Goal: Find specific page/section: Find specific page/section

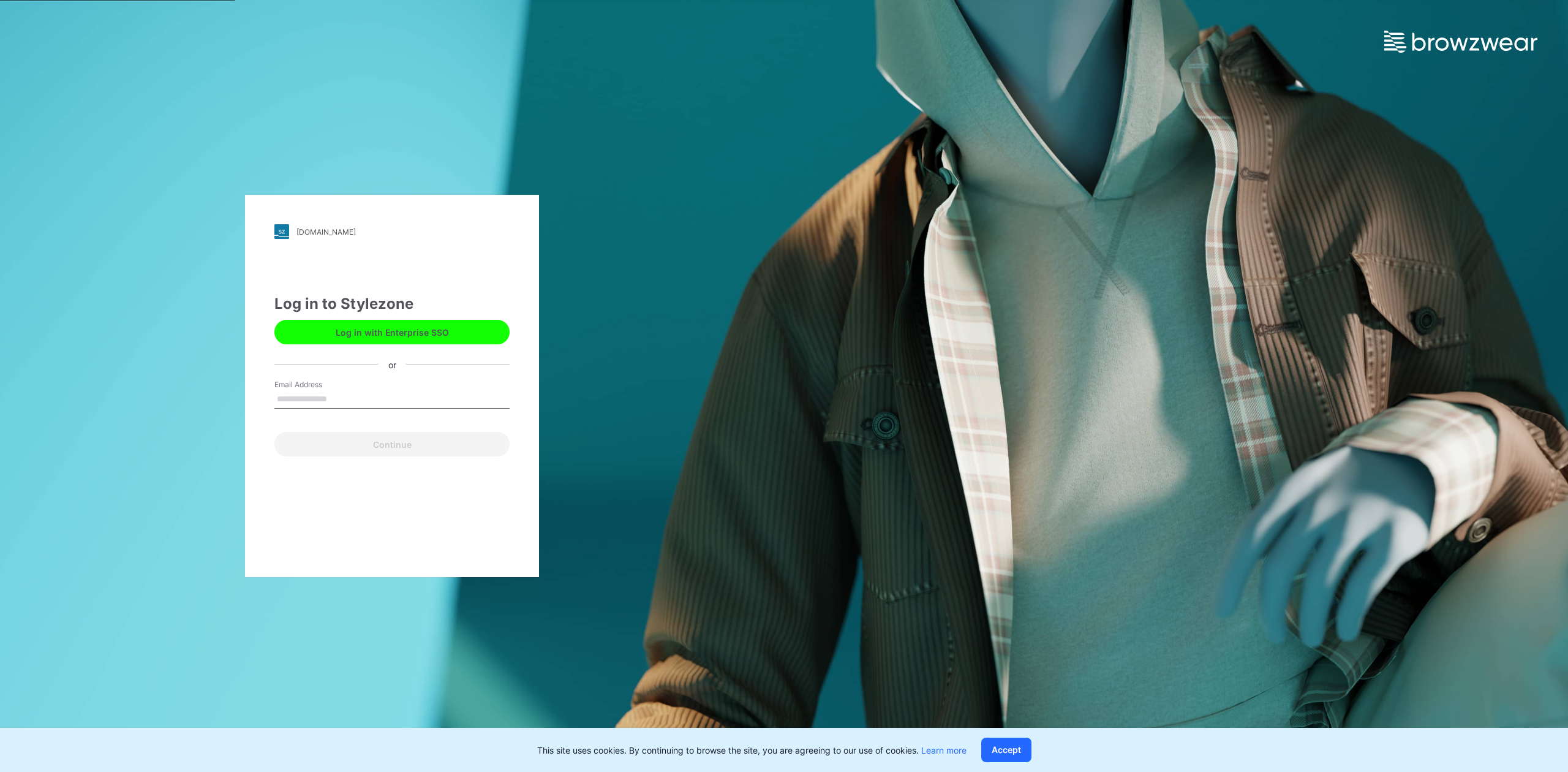
click at [326, 401] on input "Email Address" at bounding box center [392, 399] width 235 height 18
type input "**********"
click at [388, 449] on button "Continue" at bounding box center [392, 444] width 235 height 25
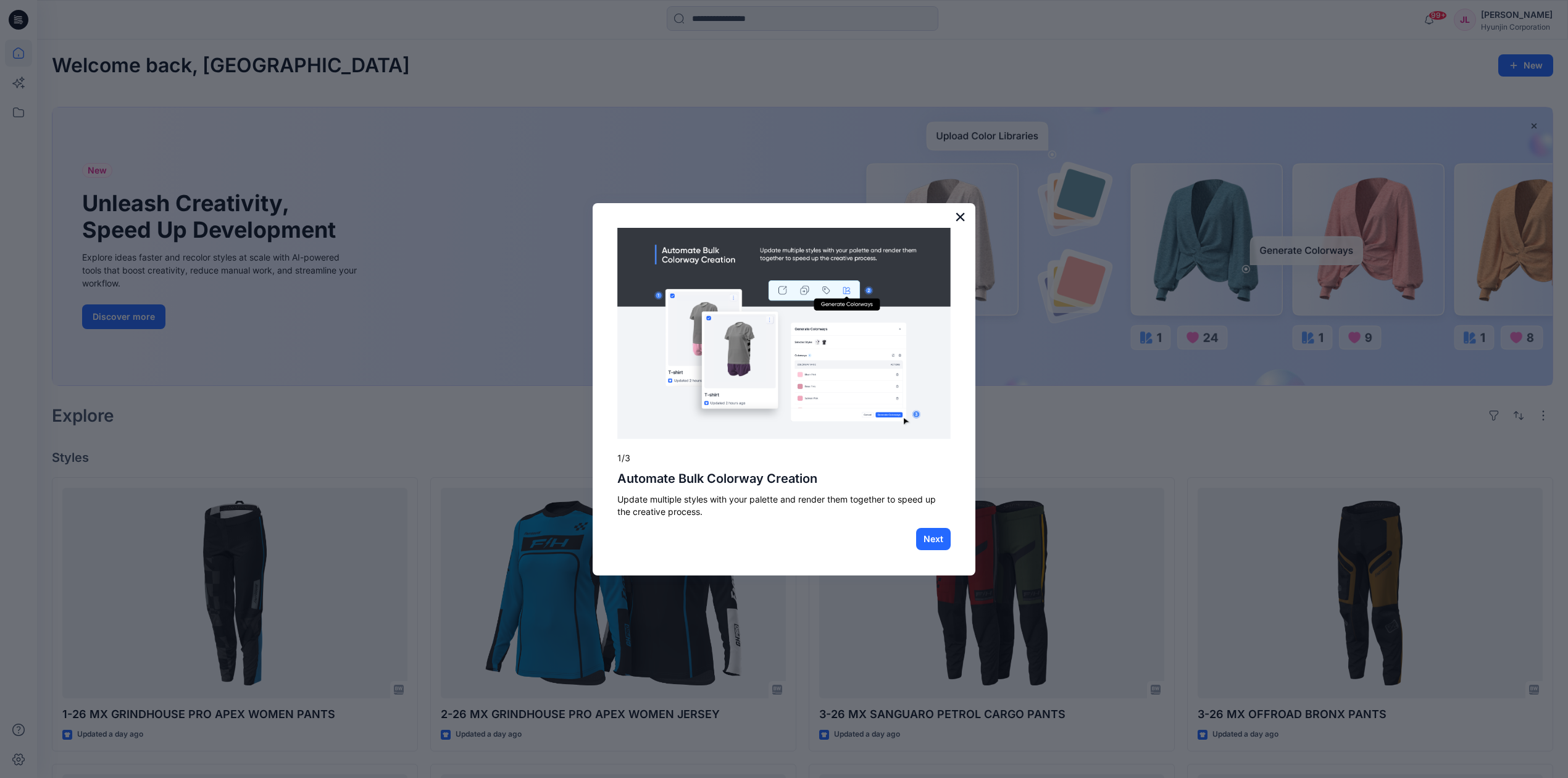
click at [960, 218] on button "×" at bounding box center [960, 216] width 12 height 20
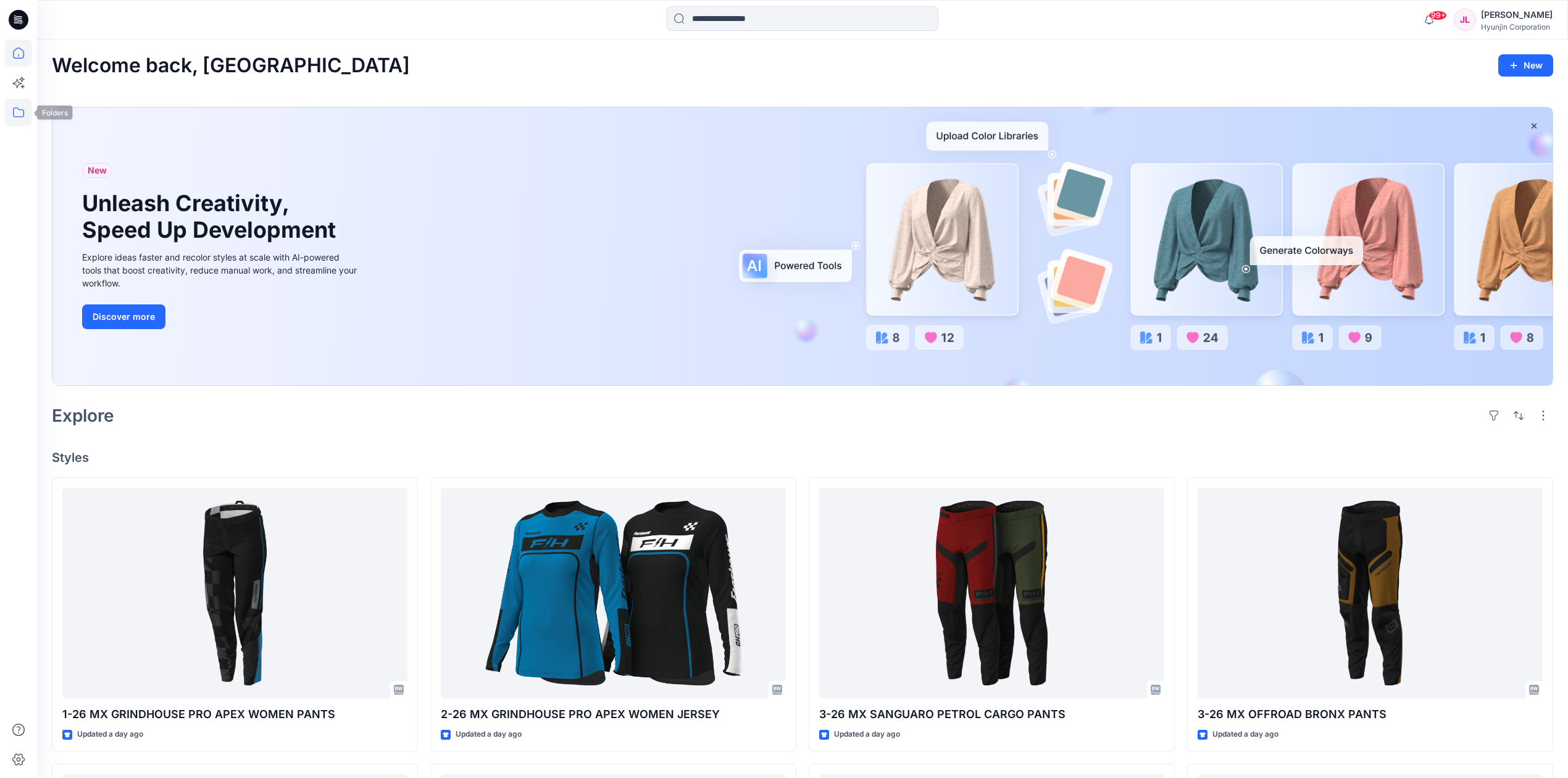
click at [26, 115] on icon at bounding box center [19, 112] width 27 height 27
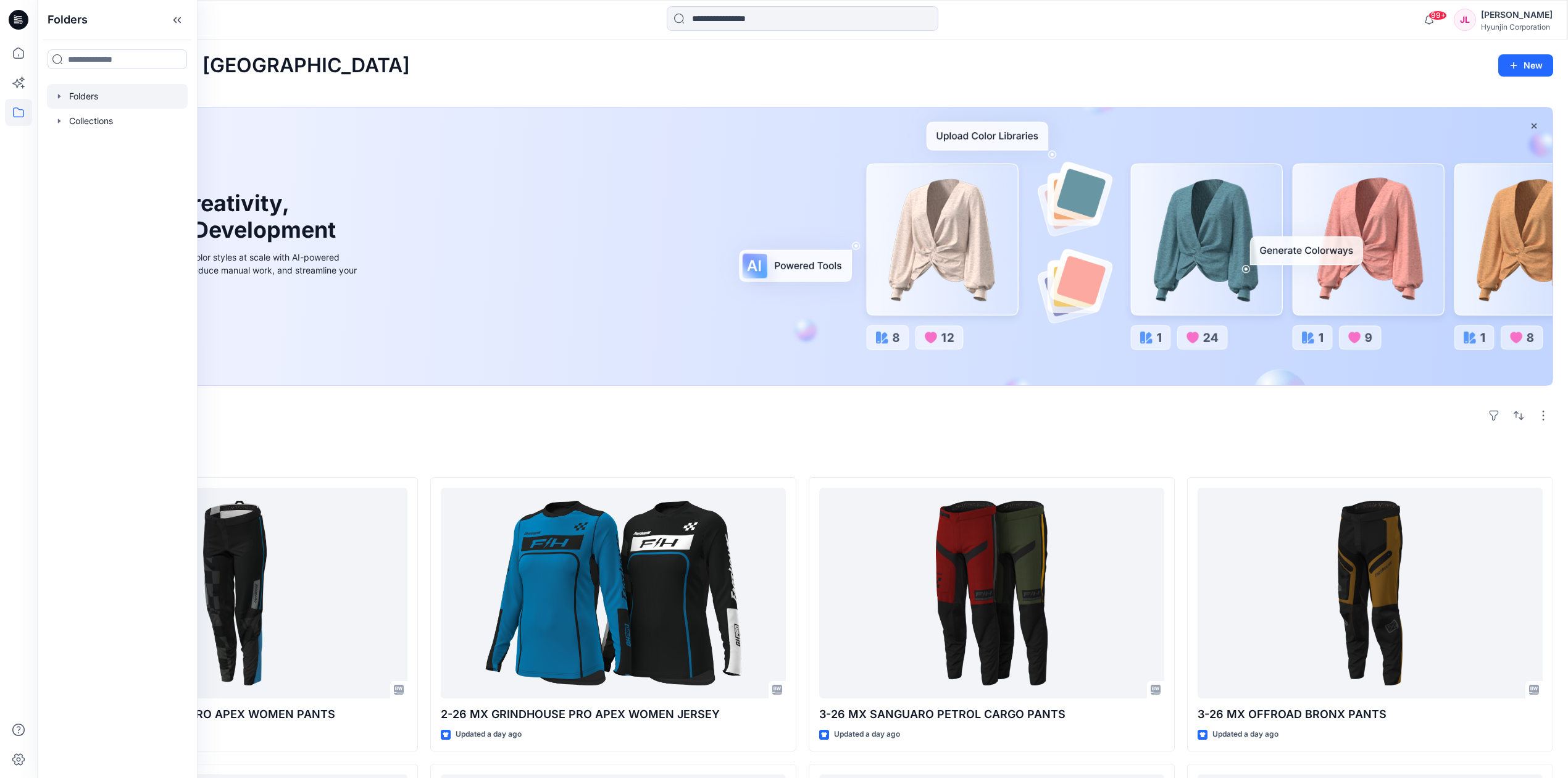
click at [94, 93] on div at bounding box center [117, 96] width 141 height 25
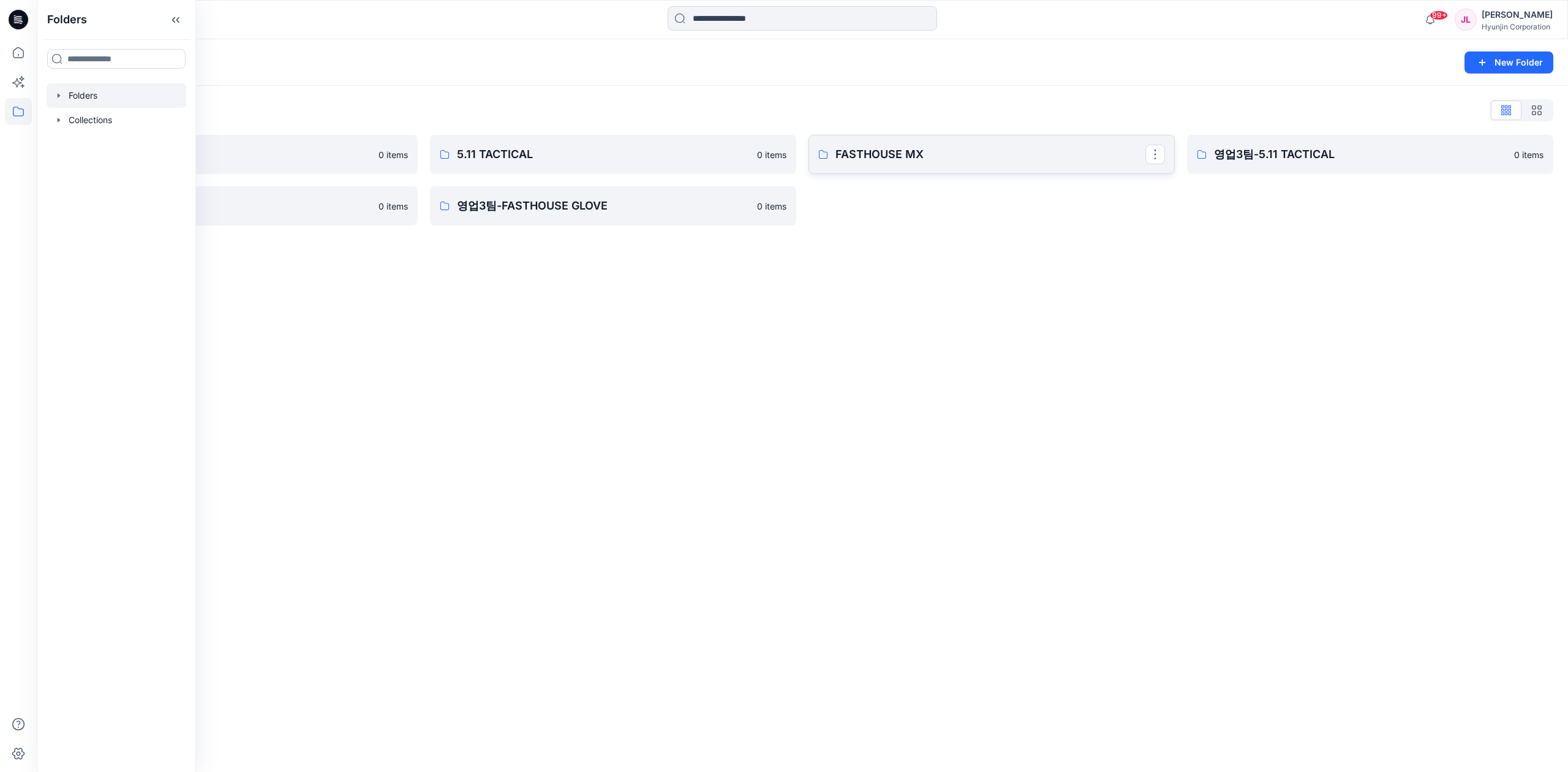
click at [905, 141] on link "FASTHOUSE MX" at bounding box center [991, 154] width 366 height 39
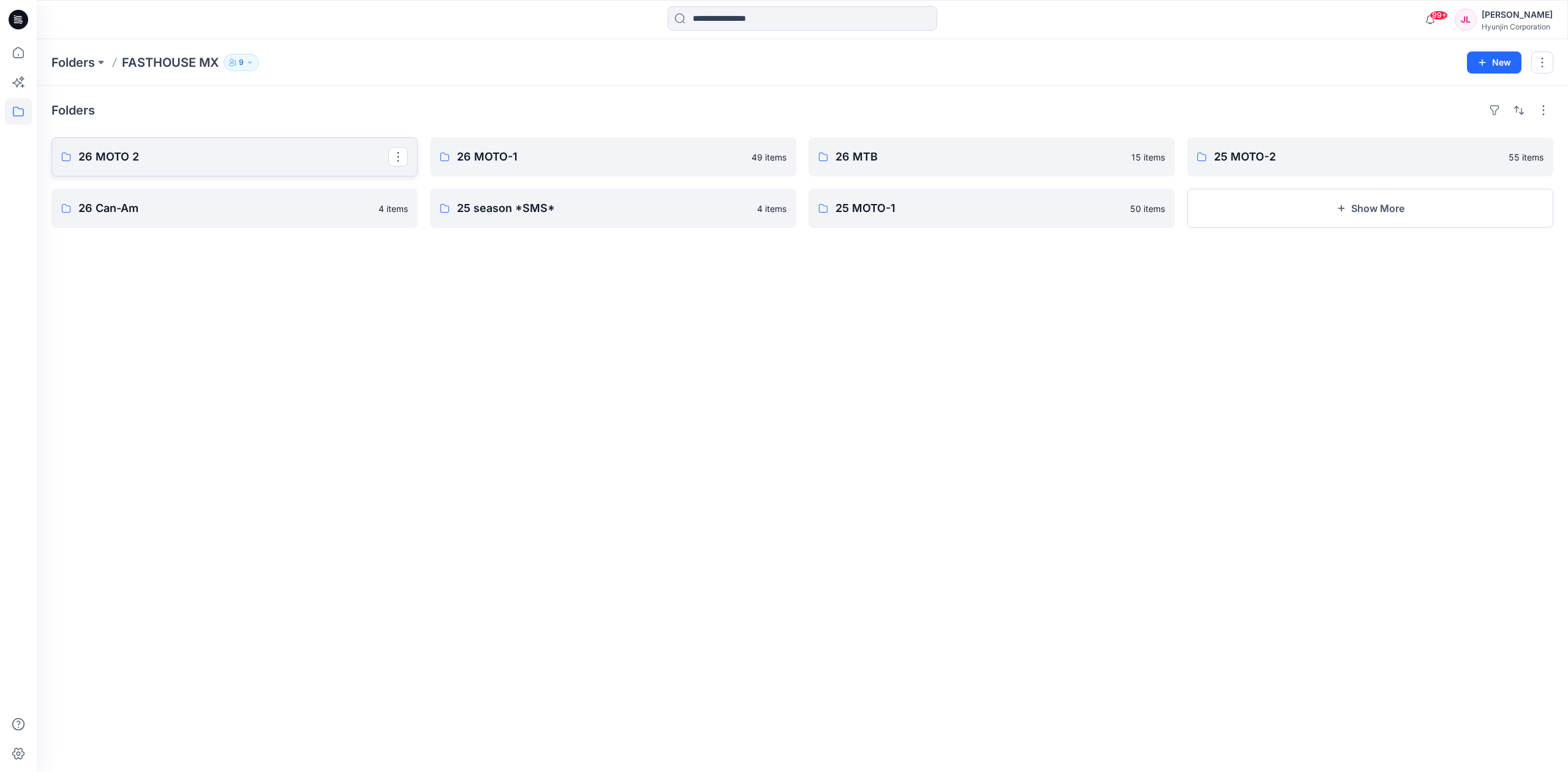
click at [219, 159] on p "26 MOTO 2" at bounding box center [234, 157] width 310 height 17
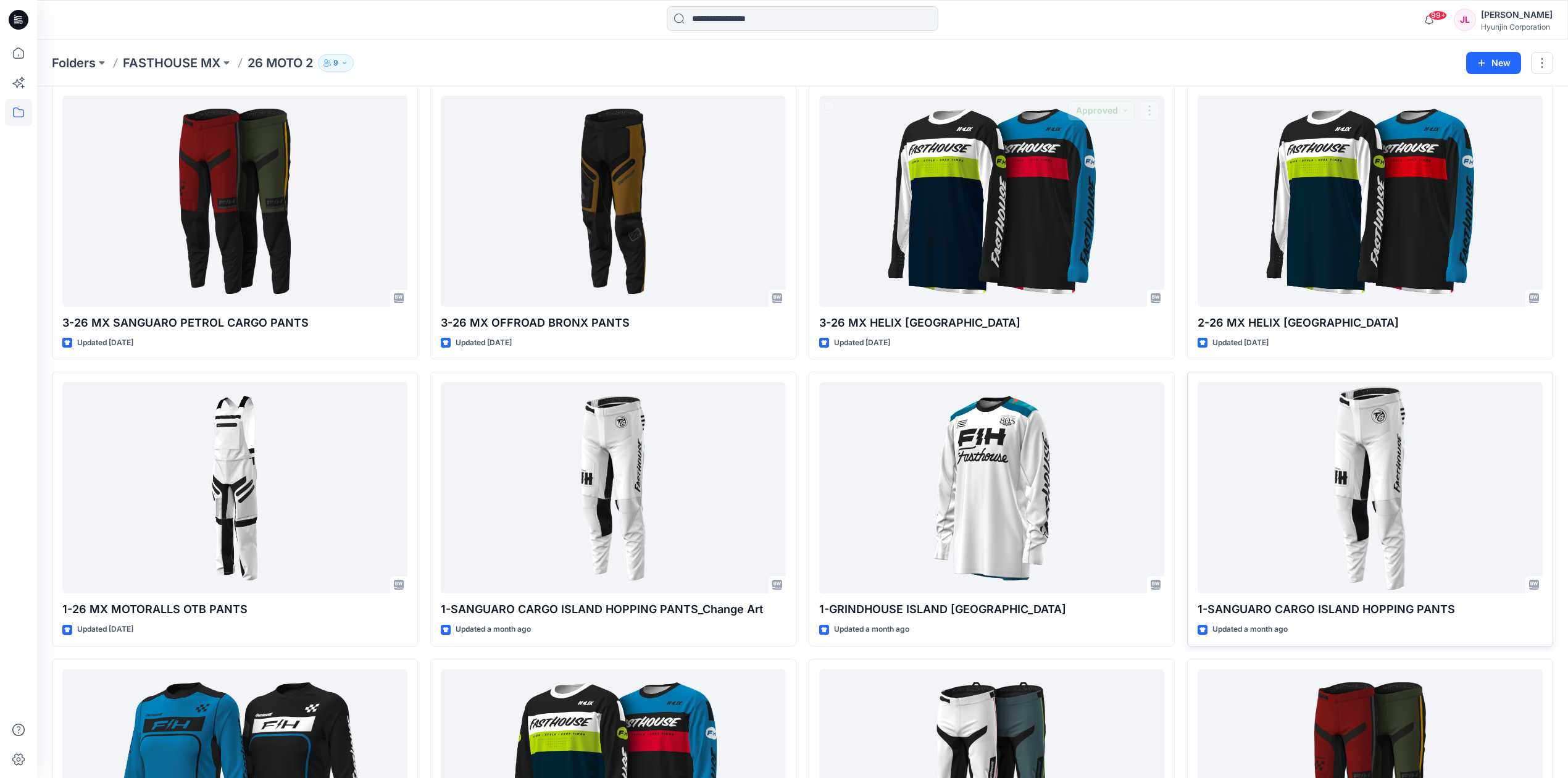
scroll to position [82, 0]
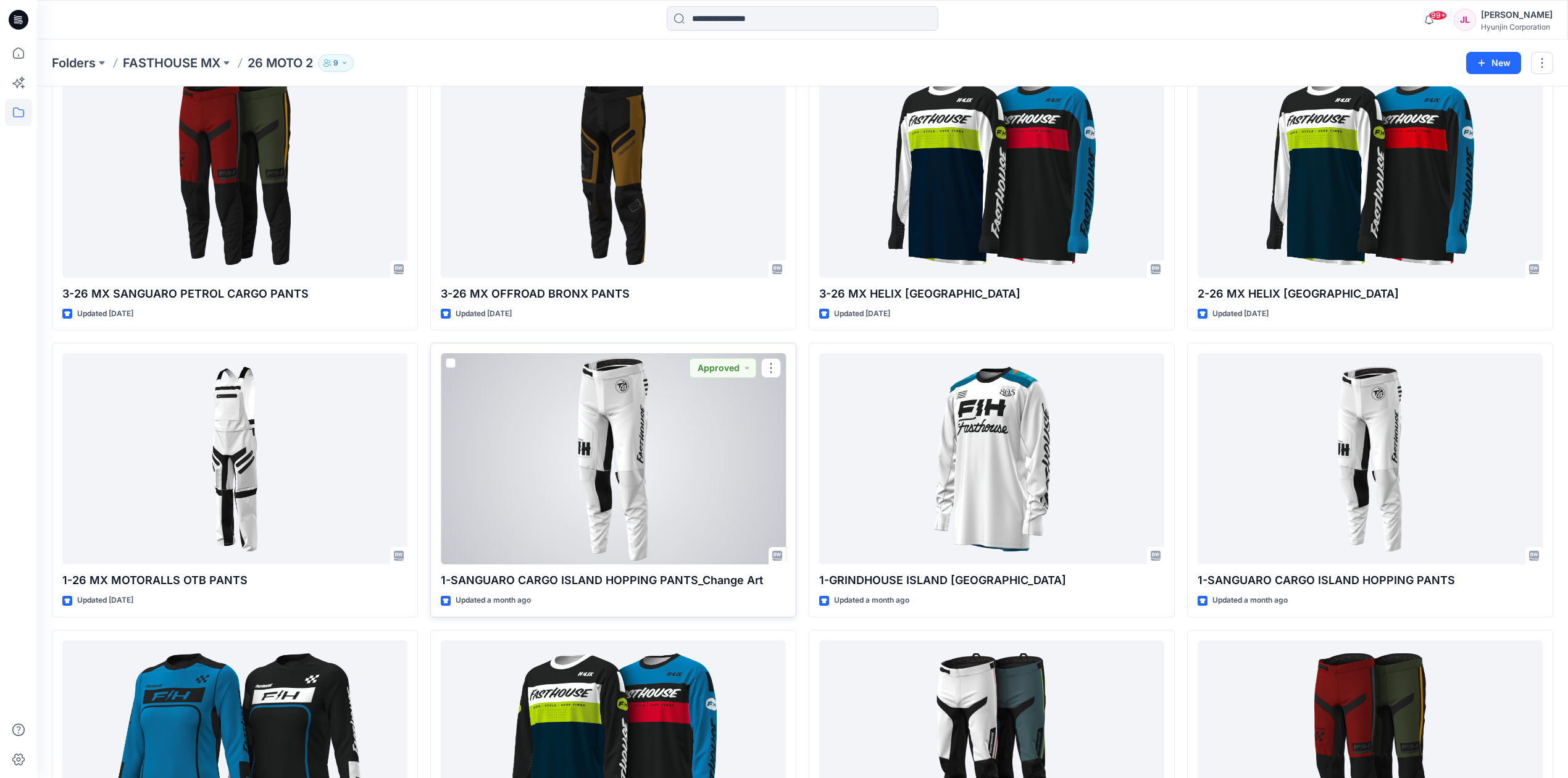
click at [602, 468] on div at bounding box center [613, 459] width 345 height 211
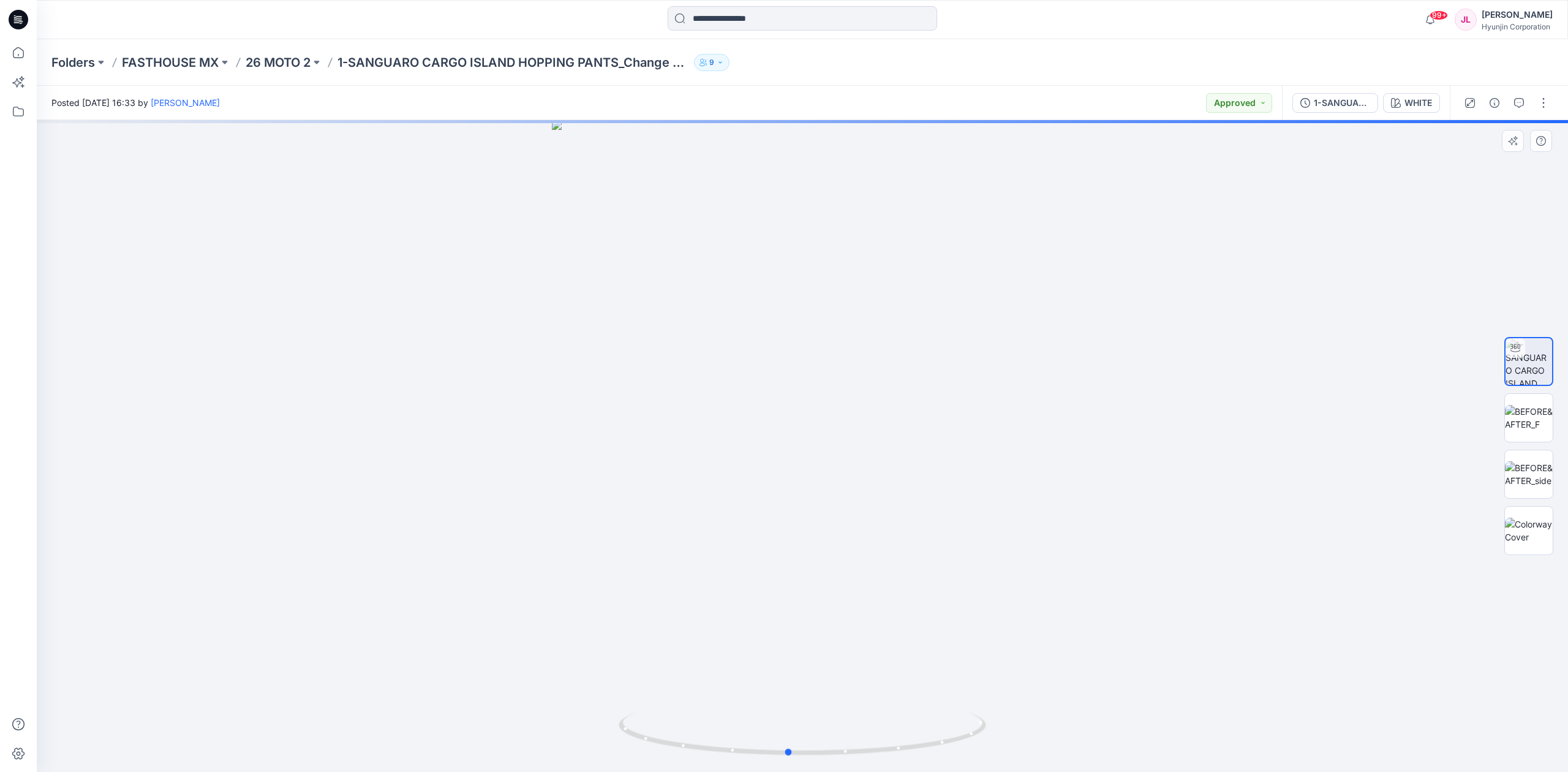
drag, startPoint x: 855, startPoint y: 633, endPoint x: 841, endPoint y: 642, distance: 16.6
click at [841, 642] on div at bounding box center [803, 446] width 1532 height 652
